Goal: Navigation & Orientation: Find specific page/section

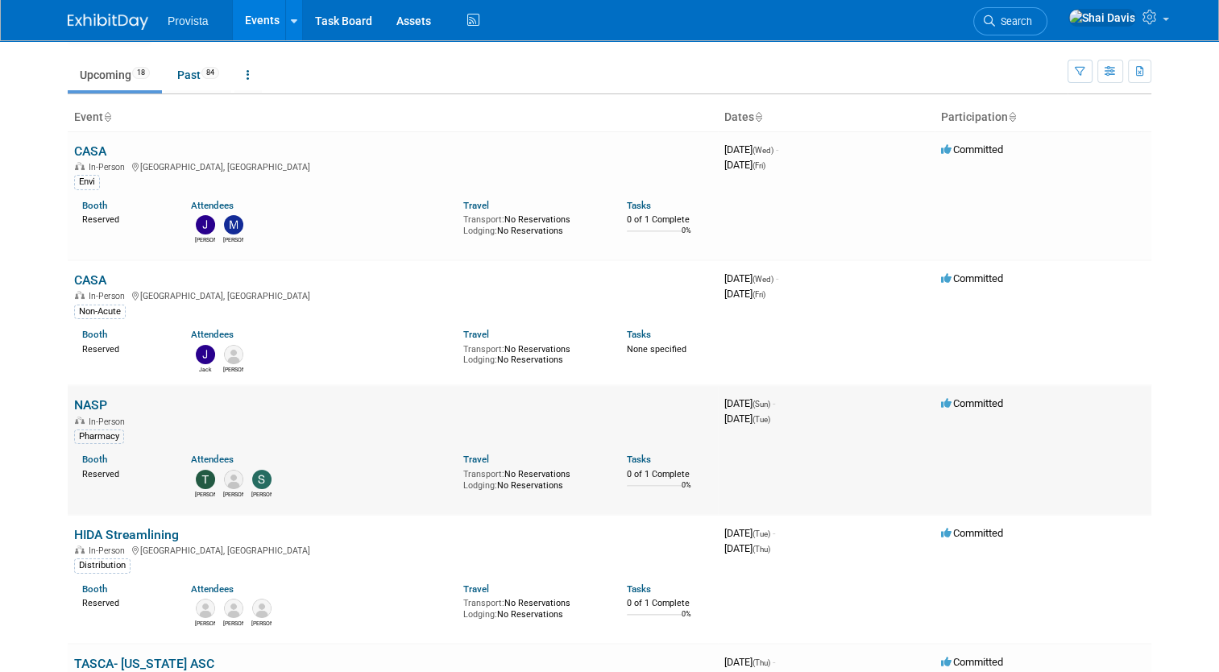
scroll to position [81, 0]
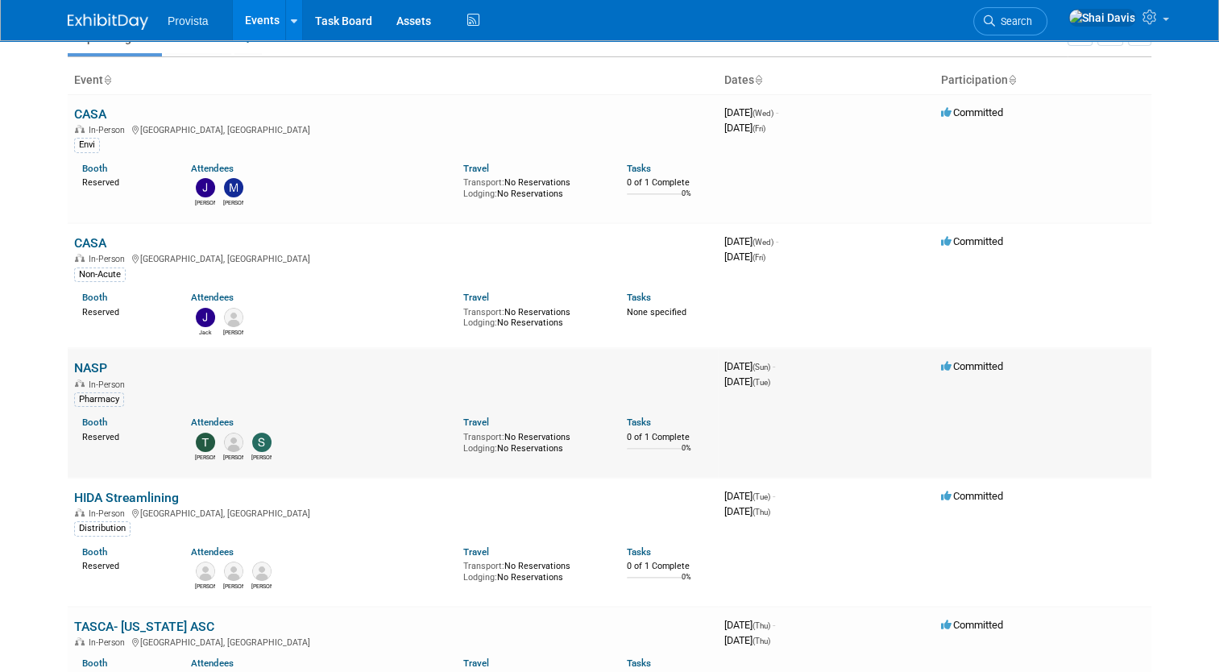
click at [85, 368] on link "NASP" at bounding box center [90, 367] width 33 height 15
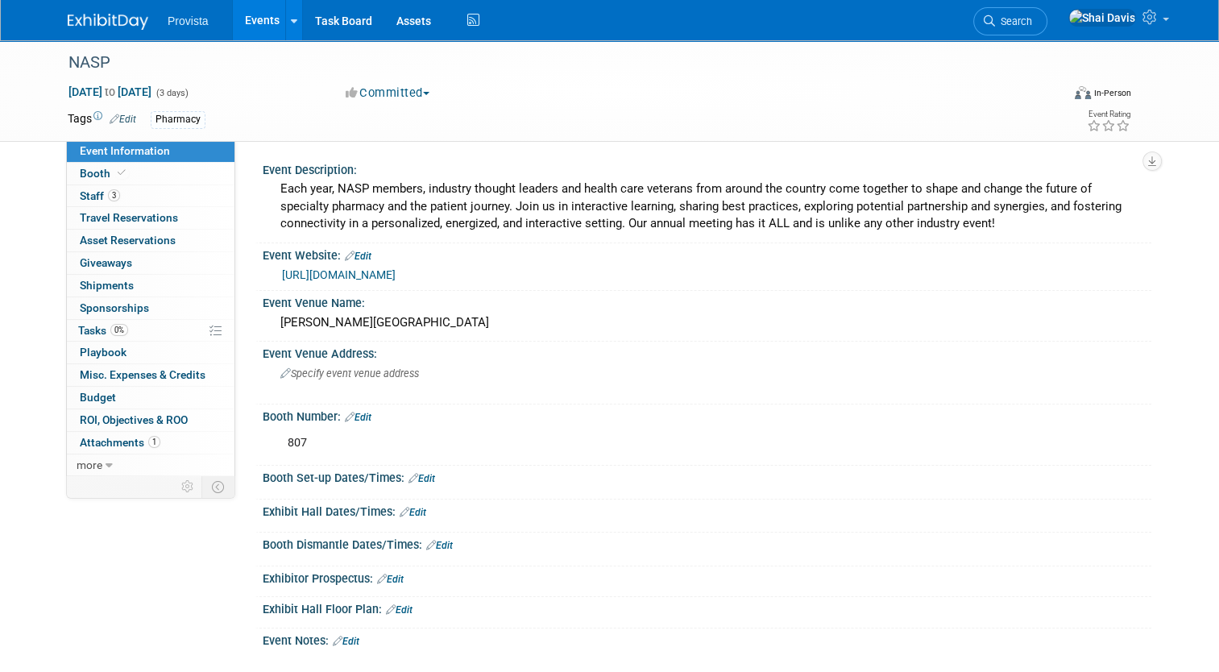
click at [238, 18] on link "Events" at bounding box center [262, 20] width 59 height 40
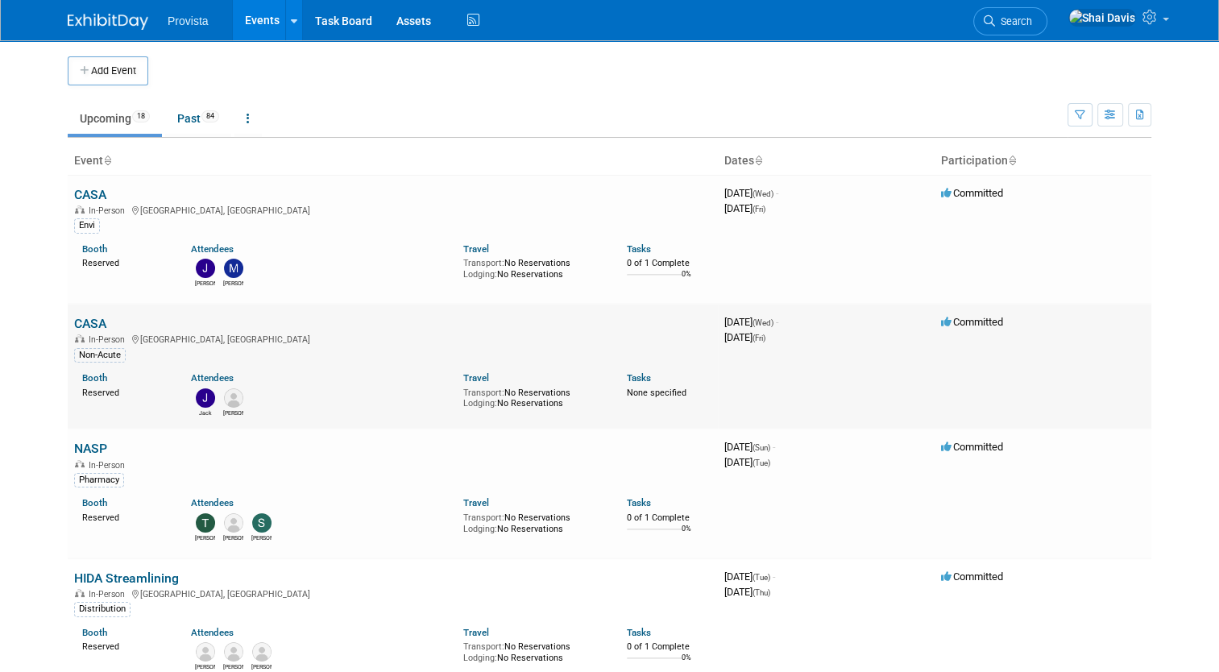
click at [87, 325] on link "CASA" at bounding box center [90, 323] width 32 height 15
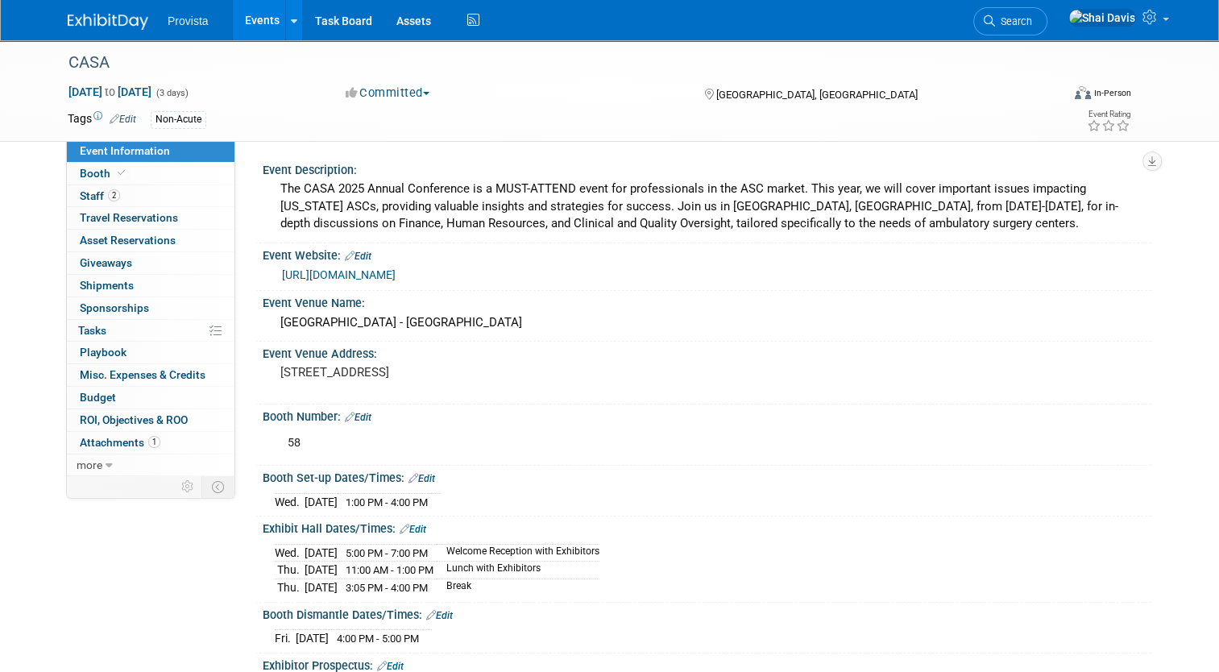
click at [257, 12] on link "Events" at bounding box center [262, 20] width 59 height 40
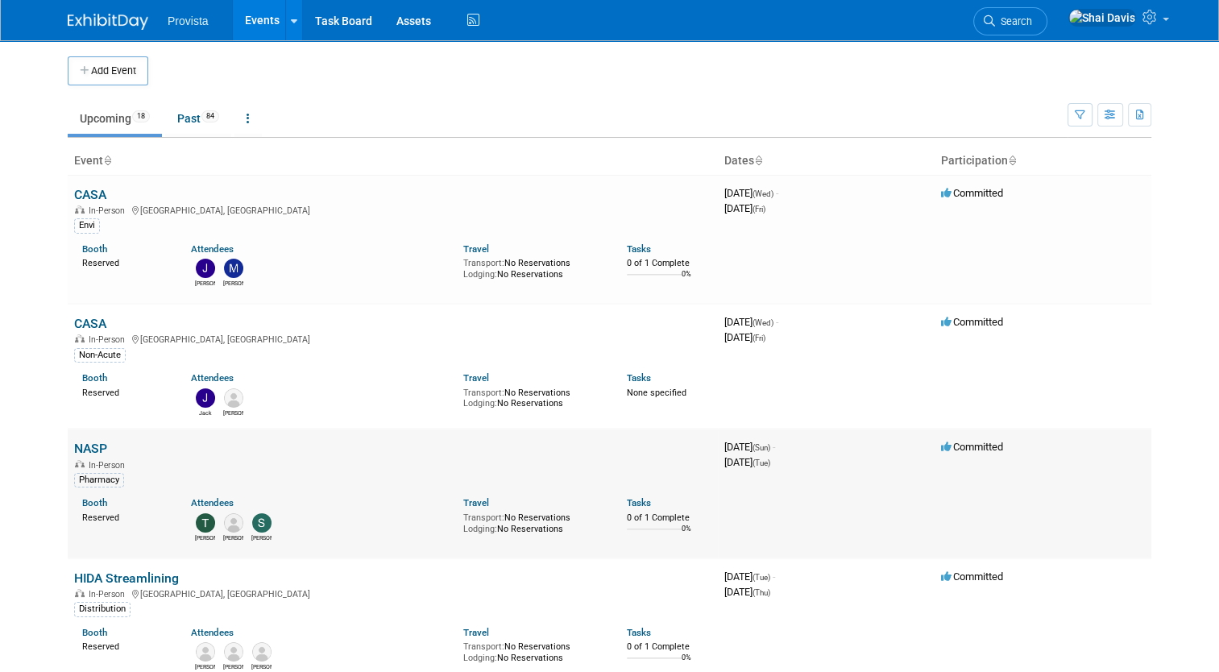
click at [90, 448] on link "NASP" at bounding box center [90, 448] width 33 height 15
